Goal: Information Seeking & Learning: Learn about a topic

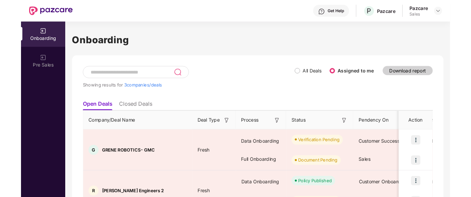
scroll to position [85, 0]
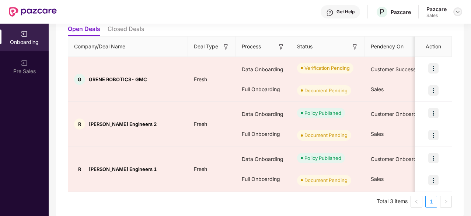
click at [458, 11] on img at bounding box center [458, 12] width 6 height 6
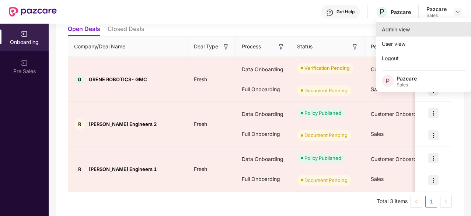
click at [421, 30] on div "Admin view" at bounding box center [424, 29] width 96 height 14
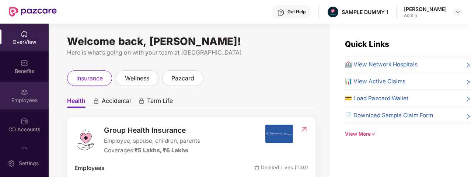
click at [37, 96] on div "Employees" at bounding box center [24, 96] width 49 height 28
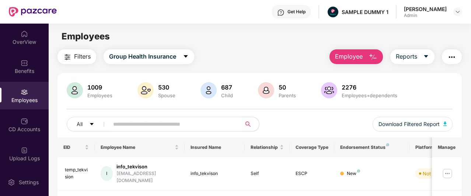
click at [374, 58] on img "button" at bounding box center [373, 57] width 9 height 9
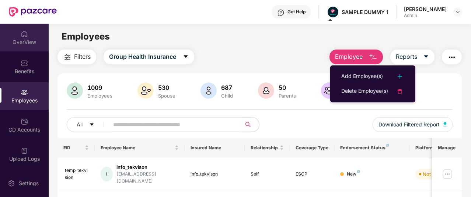
click at [37, 41] on div "OverView" at bounding box center [24, 41] width 49 height 7
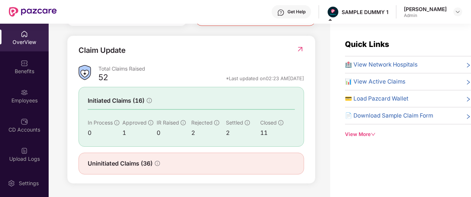
scroll to position [258, 0]
click at [297, 53] on img at bounding box center [301, 48] width 8 height 7
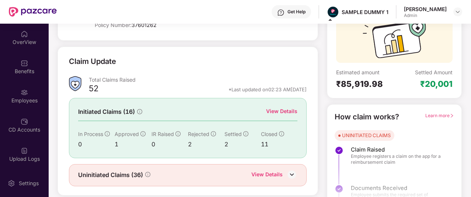
scroll to position [80, 0]
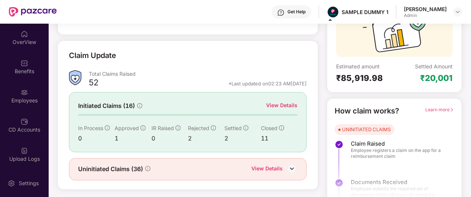
click at [273, 103] on div "View Details" at bounding box center [281, 105] width 31 height 8
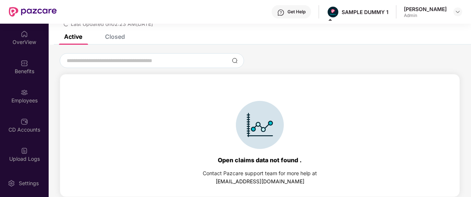
scroll to position [32, 0]
click at [113, 35] on div "Closed" at bounding box center [115, 36] width 20 height 7
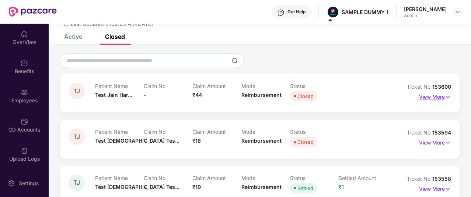
click at [435, 97] on p "View More" at bounding box center [435, 96] width 32 height 10
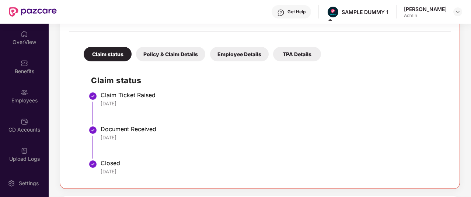
scroll to position [144, 0]
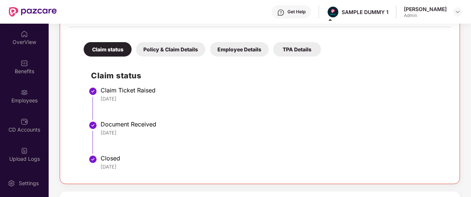
click at [169, 46] on div "Policy & Claim Details" at bounding box center [170, 49] width 69 height 14
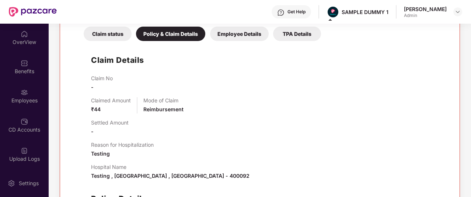
scroll to position [161, 0]
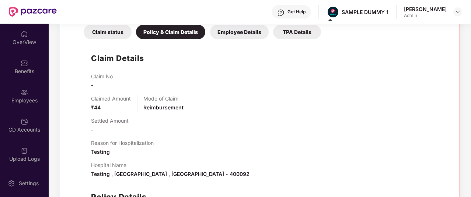
click at [233, 28] on div "Employee Details" at bounding box center [239, 32] width 59 height 14
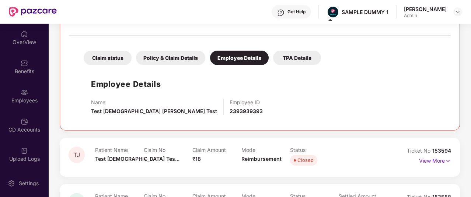
scroll to position [132, 0]
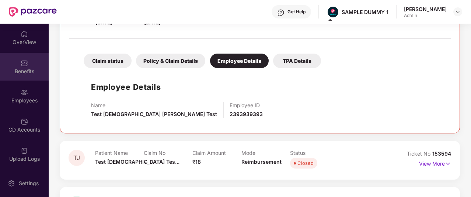
click at [27, 60] on img at bounding box center [24, 62] width 7 height 7
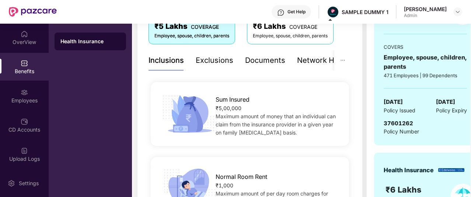
scroll to position [90, 0]
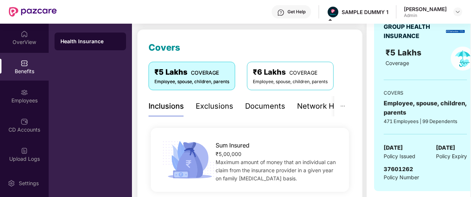
click at [203, 113] on div "Exclusions" at bounding box center [215, 106] width 38 height 20
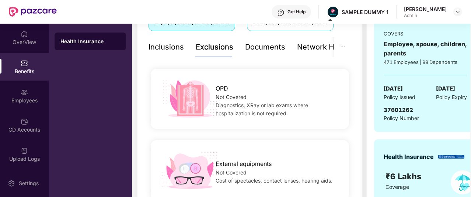
scroll to position [145, 0]
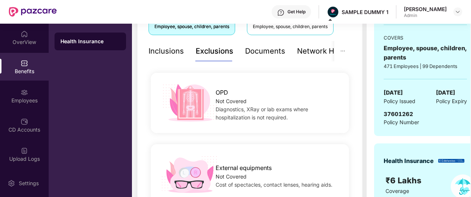
click at [307, 57] on div "Network Hospitals" at bounding box center [329, 51] width 65 height 20
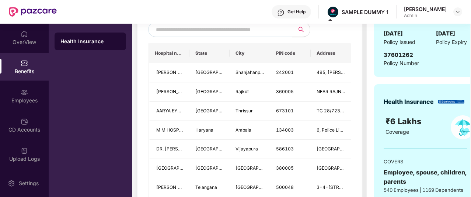
scroll to position [159, 0]
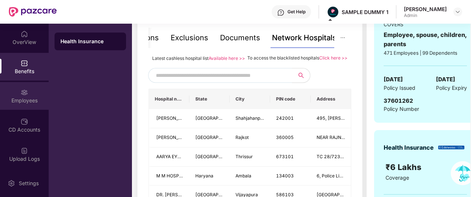
click at [26, 102] on div "Employees" at bounding box center [24, 100] width 49 height 7
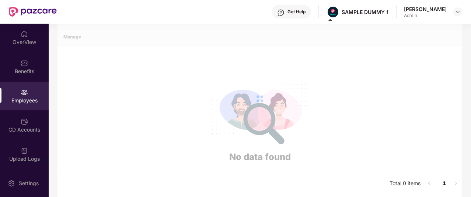
scroll to position [115, 0]
click at [26, 102] on div "Employees" at bounding box center [24, 100] width 49 height 7
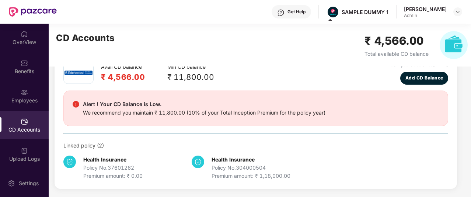
scroll to position [0, 0]
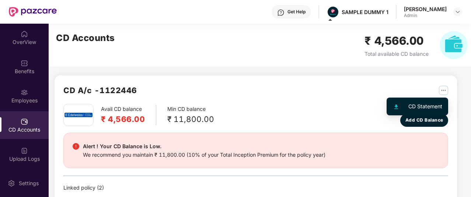
click at [445, 93] on img "button" at bounding box center [443, 90] width 9 height 9
